Goal: Information Seeking & Learning: Learn about a topic

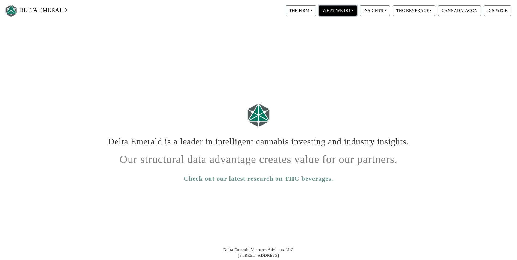
click at [316, 14] on button "WHAT WE DO" at bounding box center [301, 10] width 31 height 10
click at [335, 24] on link "Private Equity" at bounding box center [346, 24] width 56 height 9
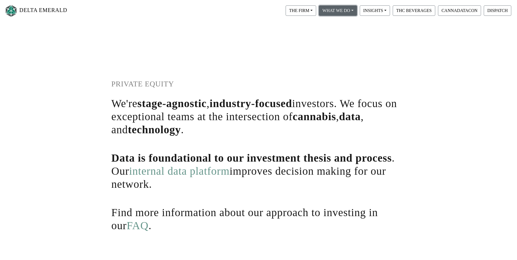
click at [316, 13] on button "WHAT WE DO" at bounding box center [301, 10] width 31 height 10
click at [326, 45] on link "Digital Infrastructure" at bounding box center [346, 42] width 56 height 9
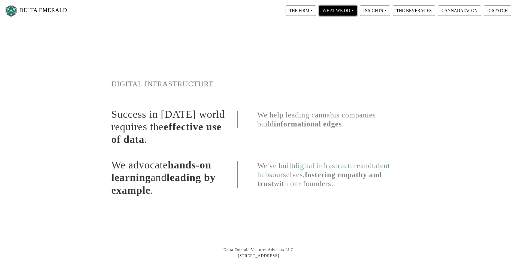
click at [316, 13] on button "WHAT WE DO" at bounding box center [301, 10] width 31 height 10
click at [332, 32] on link "Proprietary Data" at bounding box center [346, 33] width 56 height 9
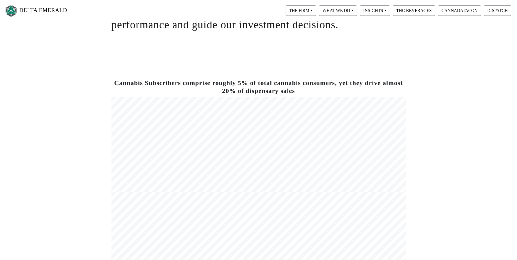
scroll to position [136, 0]
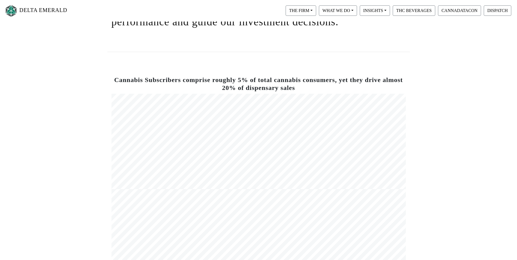
click at [292, 83] on h4 "Cannabis Subscribers comprise roughly 5% of total cannabis consumers, yet they …" at bounding box center [258, 84] width 294 height 16
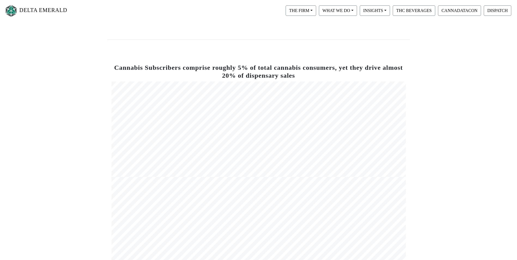
scroll to position [163, 0]
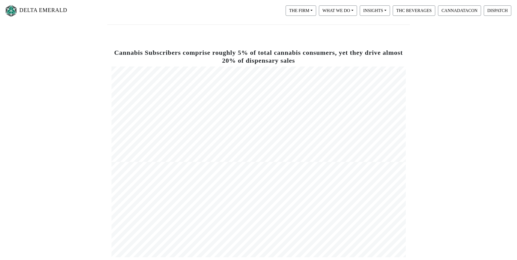
click at [462, 83] on div "DELTA EMERALD THE FIRM Our Objective Our People Our Values Our Portfolio FAQ WH…" at bounding box center [258, 138] width 517 height 512
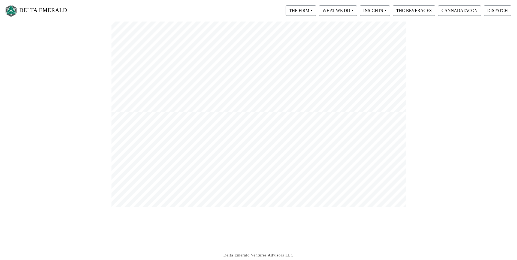
scroll to position [218, 0]
click at [460, 83] on div "DELTA EMERALD THE FIRM Our Objective Our People Our Values Our Portfolio FAQ WH…" at bounding box center [258, 84] width 517 height 512
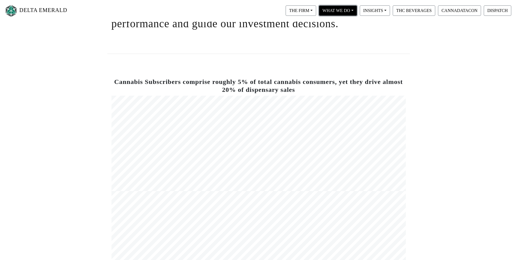
click at [316, 9] on button "WHAT WE DO" at bounding box center [301, 10] width 31 height 10
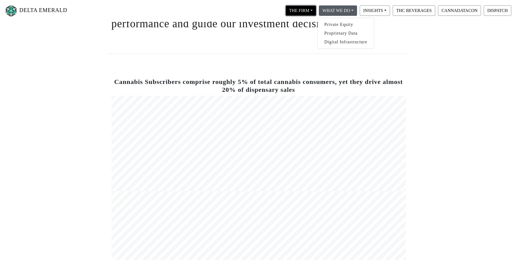
click at [305, 11] on button "THE FIRM" at bounding box center [301, 10] width 31 height 10
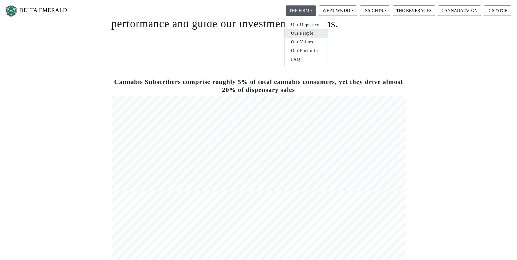
click at [313, 30] on link "Our People" at bounding box center [305, 33] width 43 height 9
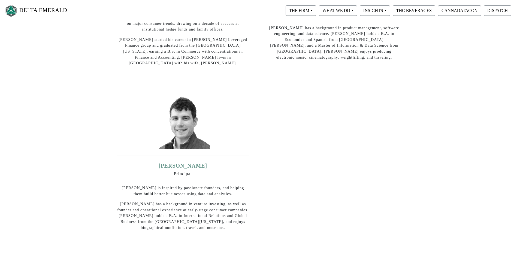
scroll to position [136, 0]
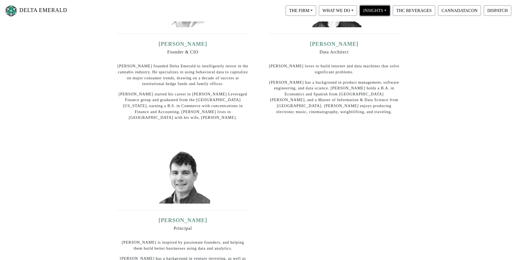
click at [316, 13] on button "INSIGHTS" at bounding box center [301, 10] width 31 height 10
click at [375, 24] on link "View All" at bounding box center [380, 24] width 43 height 9
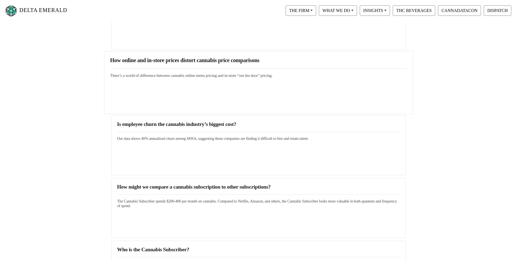
scroll to position [109, 0]
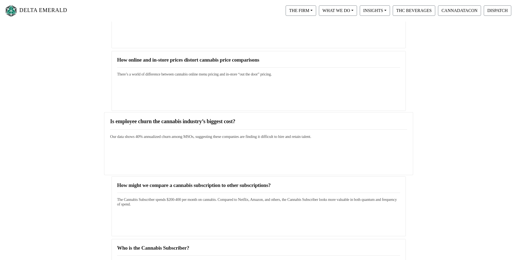
click at [278, 143] on div "Is employee churn the cannabis industry’s biggest cost? Our data shows 40% annu…" at bounding box center [258, 143] width 309 height 63
click at [219, 122] on h3 "Is employee churn the cannabis industry’s biggest cost?" at bounding box center [258, 121] width 297 height 7
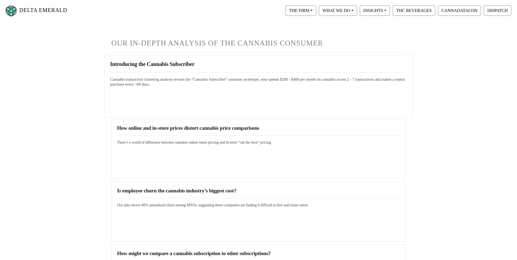
scroll to position [0, 0]
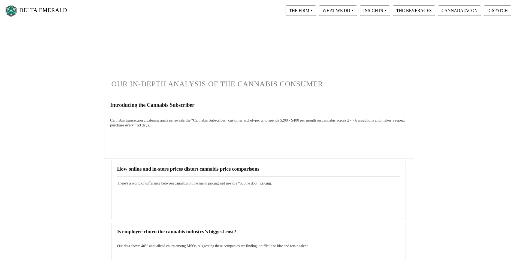
click at [186, 100] on div "Introducing the Cannabis Subscriber Cannabis transaction clustering analysis re…" at bounding box center [258, 127] width 309 height 63
click at [186, 106] on h3 "Introducing the Cannabis Subscriber" at bounding box center [258, 105] width 297 height 7
click at [419, 9] on button "THC BEVERAGES" at bounding box center [414, 10] width 43 height 10
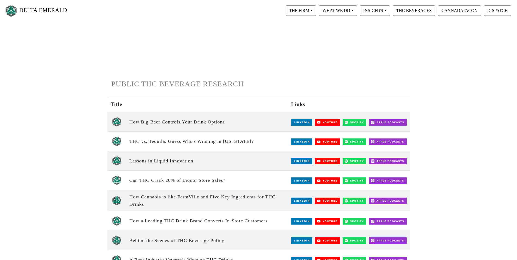
click at [301, 124] on img at bounding box center [301, 122] width 21 height 7
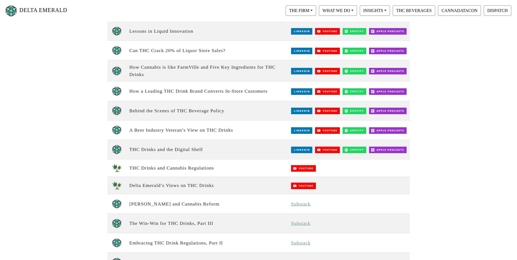
scroll to position [245, 0]
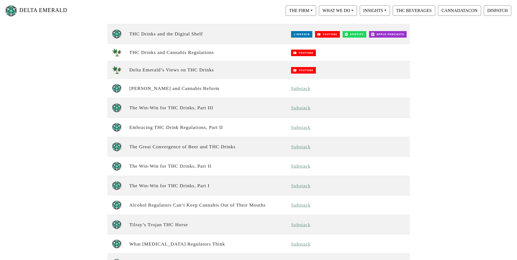
click at [298, 87] on link "Substack" at bounding box center [301, 88] width 20 height 5
click at [304, 10] on button "THE FIRM" at bounding box center [301, 10] width 31 height 10
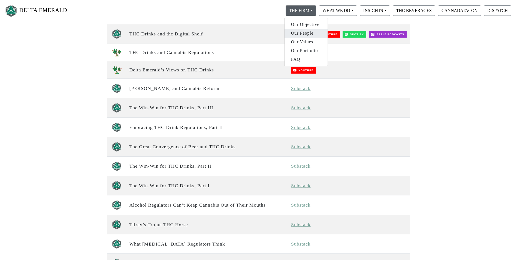
click at [310, 31] on link "Our People" at bounding box center [305, 33] width 43 height 9
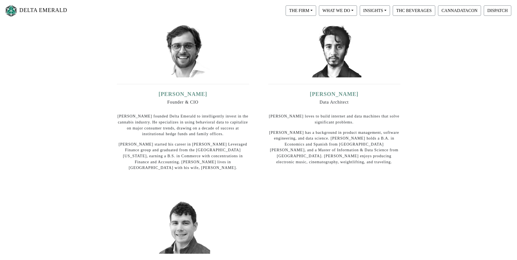
scroll to position [82, 0]
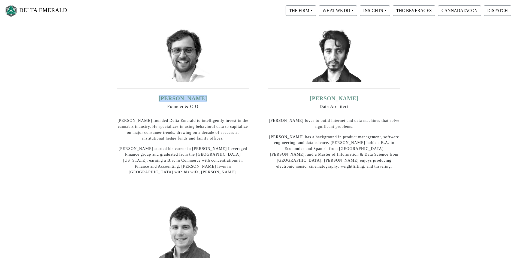
drag, startPoint x: 206, startPoint y: 99, endPoint x: 163, endPoint y: 98, distance: 42.8
click at [163, 98] on h5 "[PERSON_NAME]" at bounding box center [183, 98] width 132 height 7
copy link "[PERSON_NAME]"
